Goal: Task Accomplishment & Management: Manage account settings

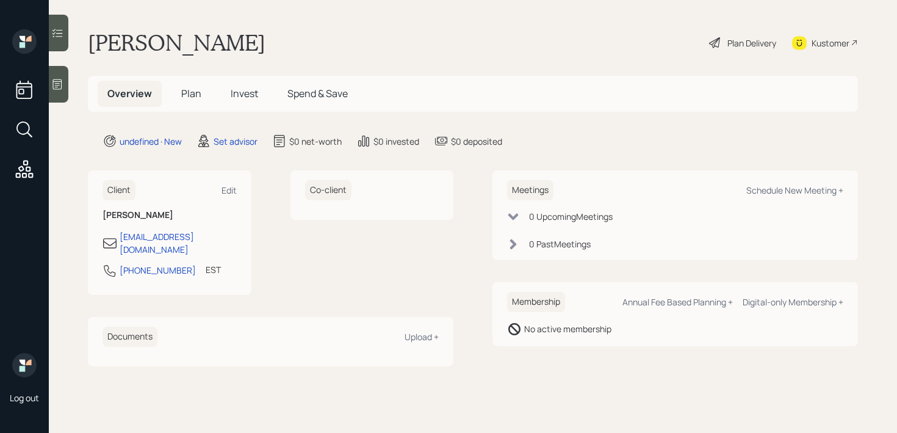
click at [63, 88] on icon at bounding box center [57, 84] width 12 height 12
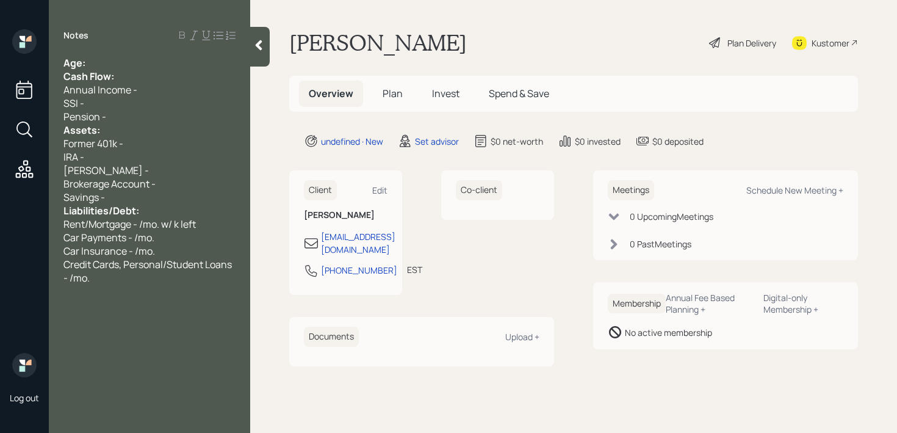
click at [132, 60] on div "Age:" at bounding box center [149, 62] width 172 height 13
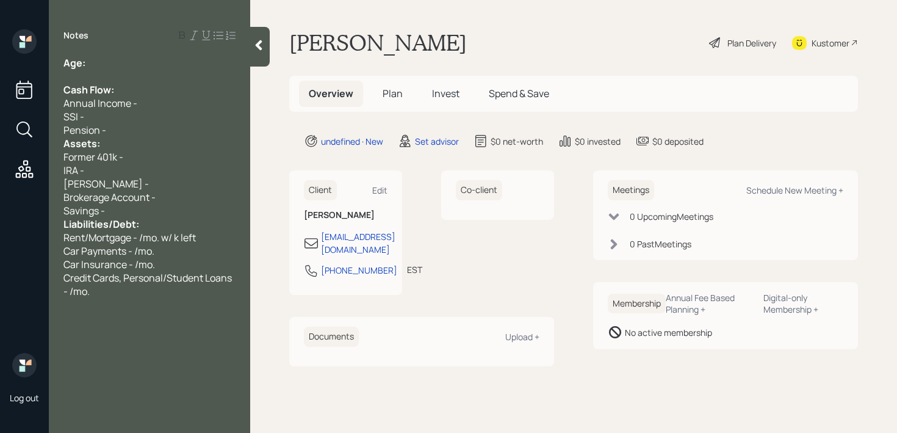
click at [166, 124] on div "Pension -" at bounding box center [149, 129] width 172 height 13
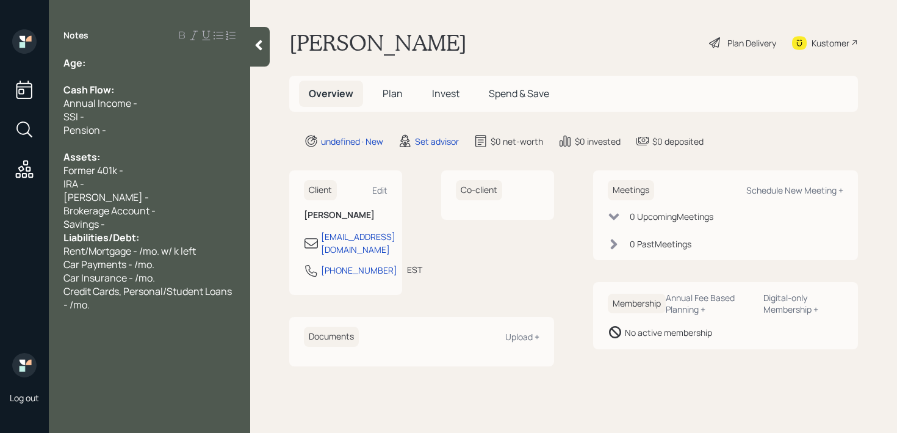
click at [186, 214] on div "Brokerage Account -" at bounding box center [149, 210] width 172 height 13
click at [176, 226] on div "Savings -" at bounding box center [149, 223] width 172 height 13
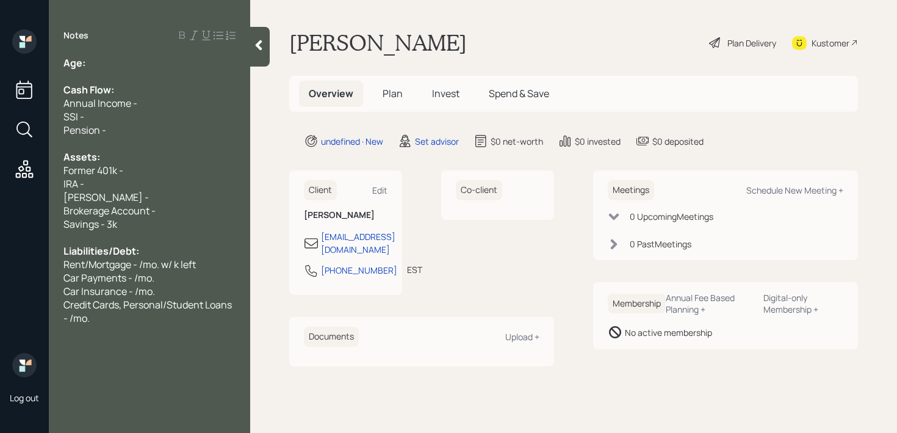
click at [190, 184] on div "IRA -" at bounding box center [149, 183] width 172 height 13
click at [172, 71] on div at bounding box center [149, 76] width 172 height 13
click at [177, 63] on div "Age:" at bounding box center [149, 62] width 172 height 13
click at [251, 215] on main "[PERSON_NAME] Plan Delivery Kustomer Overview Plan Invest Spend & Save undefine…" at bounding box center [573, 216] width 647 height 433
drag, startPoint x: 101, startPoint y: 67, endPoint x: 88, endPoint y: 67, distance: 12.2
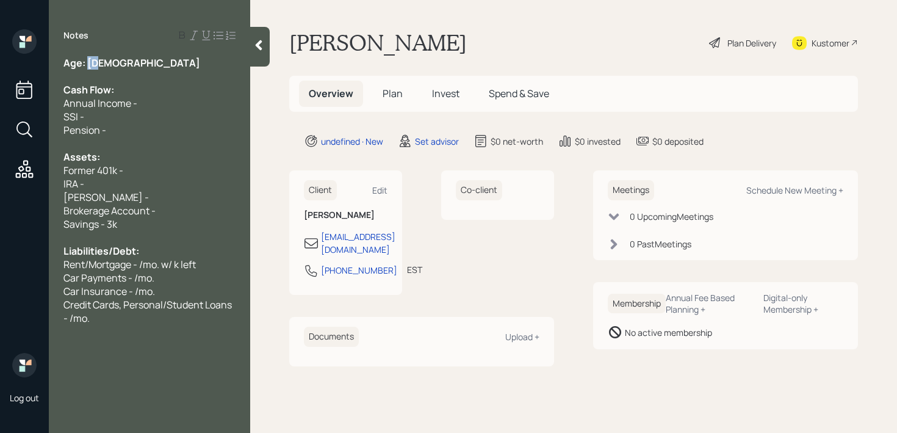
click at [88, 67] on div "Age: [DEMOGRAPHIC_DATA]" at bounding box center [149, 62] width 172 height 13
click at [154, 173] on div "Former 401k -" at bounding box center [149, 170] width 172 height 13
click at [156, 202] on div "[PERSON_NAME] -" at bounding box center [149, 196] width 172 height 13
click at [156, 187] on div "IRA -" at bounding box center [149, 183] width 172 height 13
drag, startPoint x: 154, startPoint y: 227, endPoint x: 0, endPoint y: 227, distance: 153.8
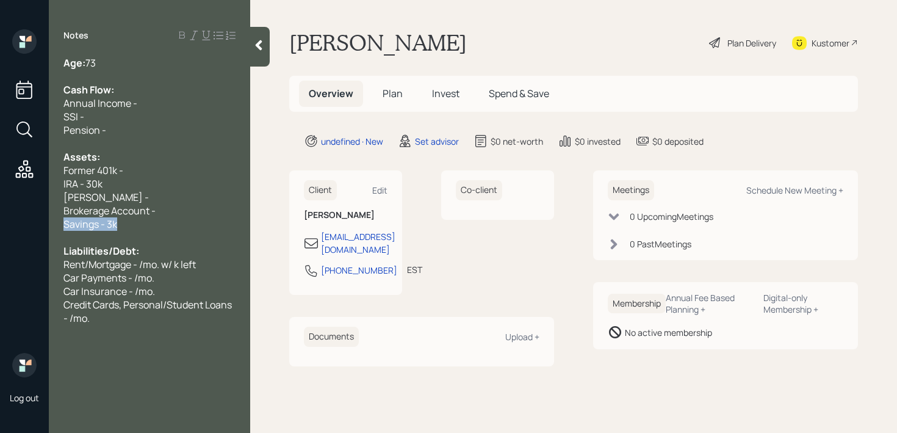
click at [0, 227] on div "Log out Notes Age: [DEMOGRAPHIC_DATA] Cash Flow: Annual Income - SSI - Pension …" at bounding box center [448, 216] width 897 height 433
click at [110, 231] on div at bounding box center [149, 237] width 172 height 13
drag, startPoint x: 134, startPoint y: 228, endPoint x: 58, endPoint y: 228, distance: 75.7
click at [59, 228] on div "Age: [DEMOGRAPHIC_DATA] Cash Flow: Annual Income - SSI - Pension - Assets: Form…" at bounding box center [149, 190] width 201 height 268
click at [118, 206] on span "Brokerage Account -" at bounding box center [109, 210] width 92 height 13
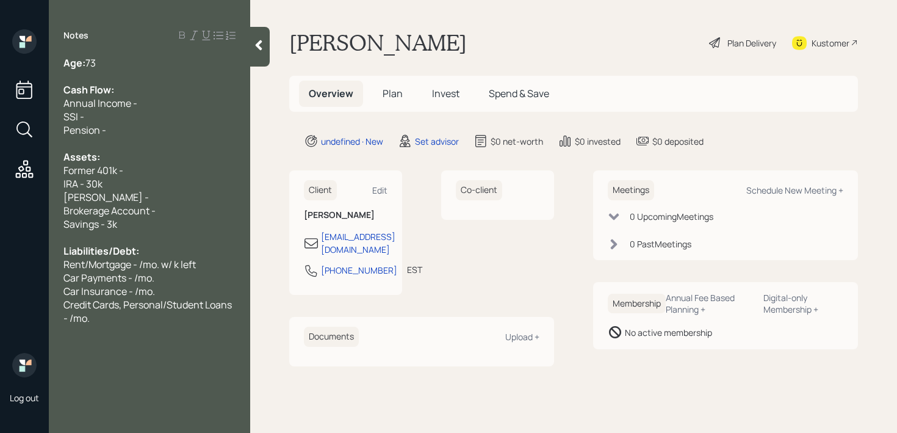
click at [184, 196] on div "[PERSON_NAME] -" at bounding box center [149, 196] width 172 height 13
drag, startPoint x: 93, startPoint y: 209, endPoint x: 0, endPoint y: 209, distance: 93.4
click at [0, 209] on div "Log out Notes Age: [DEMOGRAPHIC_DATA] Cash Flow: Annual Income - SSI - Pension …" at bounding box center [448, 216] width 897 height 433
click at [140, 223] on div "Savings - 3k" at bounding box center [149, 223] width 172 height 13
click at [148, 215] on span "Brokerage Account -" at bounding box center [109, 210] width 92 height 13
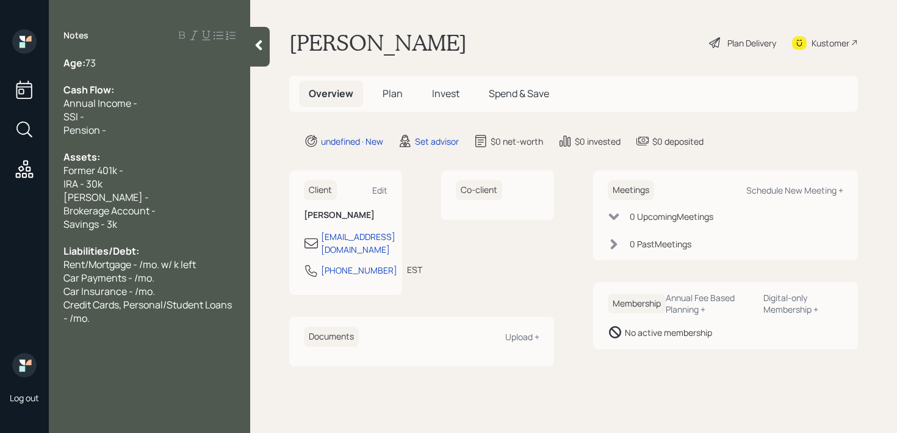
click at [148, 197] on div "[PERSON_NAME] -" at bounding box center [149, 196] width 172 height 13
click at [134, 178] on div "IRA - 30k" at bounding box center [149, 183] width 172 height 13
